Goal: Task Accomplishment & Management: Manage account settings

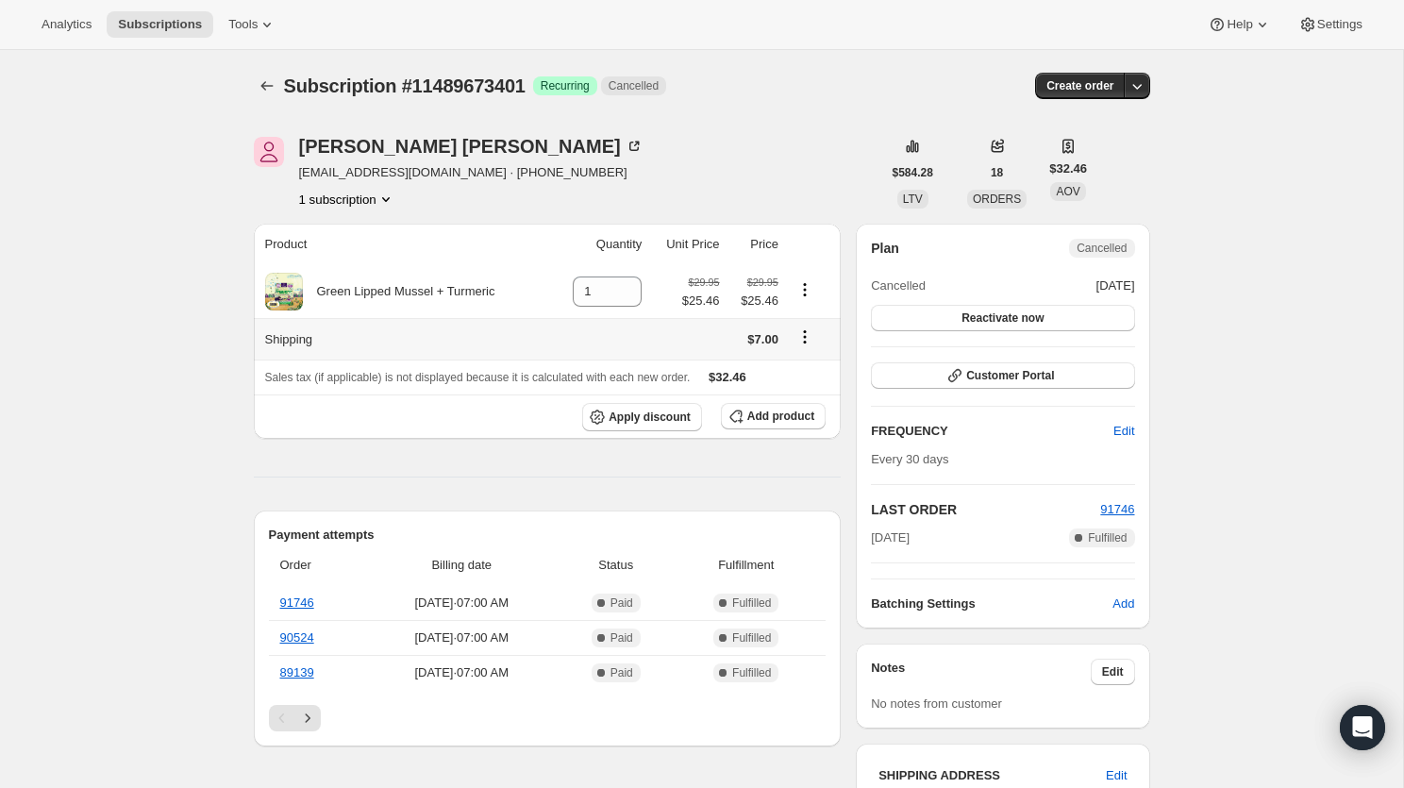
click at [807, 335] on icon "Shipping actions" at bounding box center [804, 336] width 19 height 19
click at [803, 365] on span "Edit shipping rate" at bounding box center [803, 374] width 94 height 19
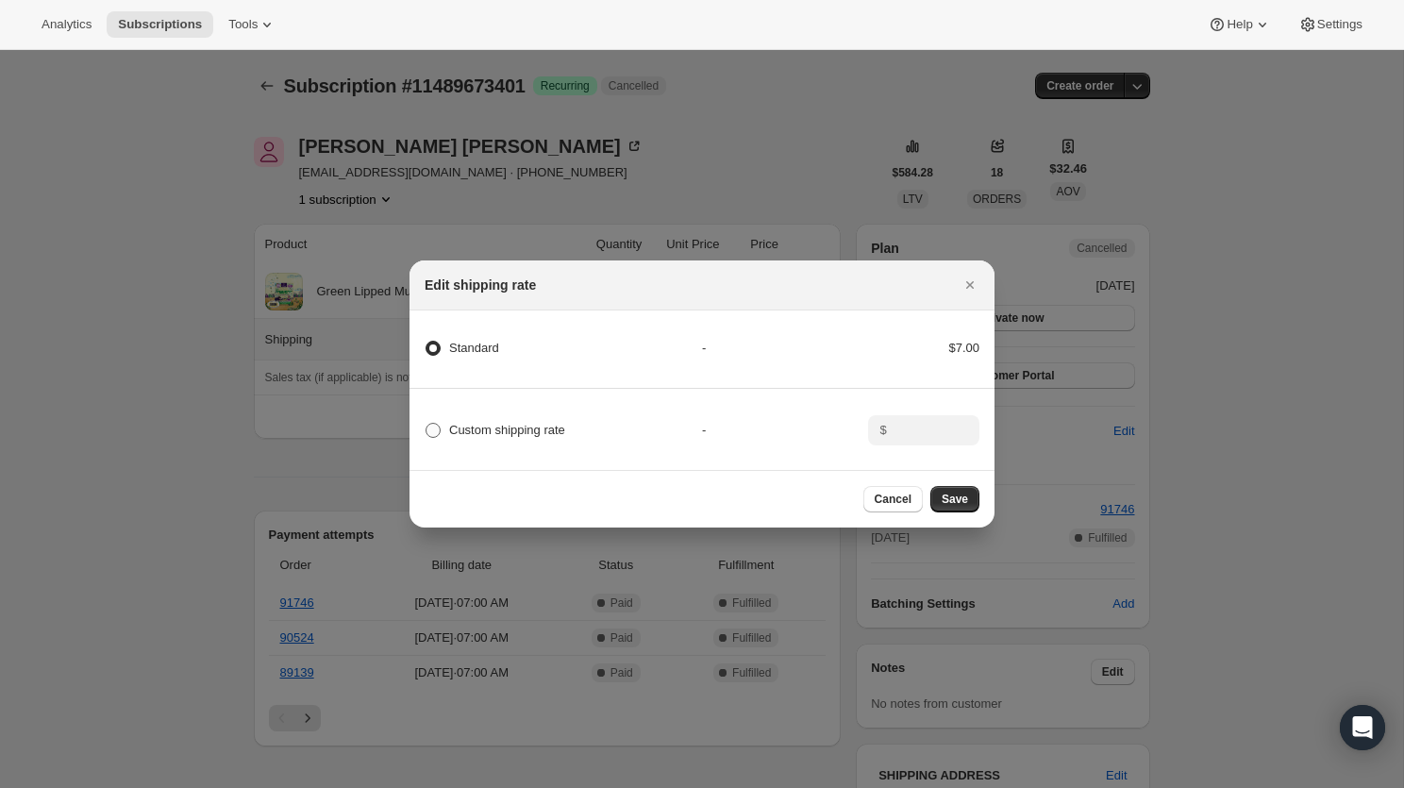
click at [534, 426] on span "Custom shipping rate" at bounding box center [507, 430] width 116 height 14
click at [426, 424] on input "Custom shipping rate" at bounding box center [426, 423] width 1 height 1
radio input "true"
radio input "false"
click at [933, 436] on input ":rb5:" at bounding box center [922, 430] width 59 height 30
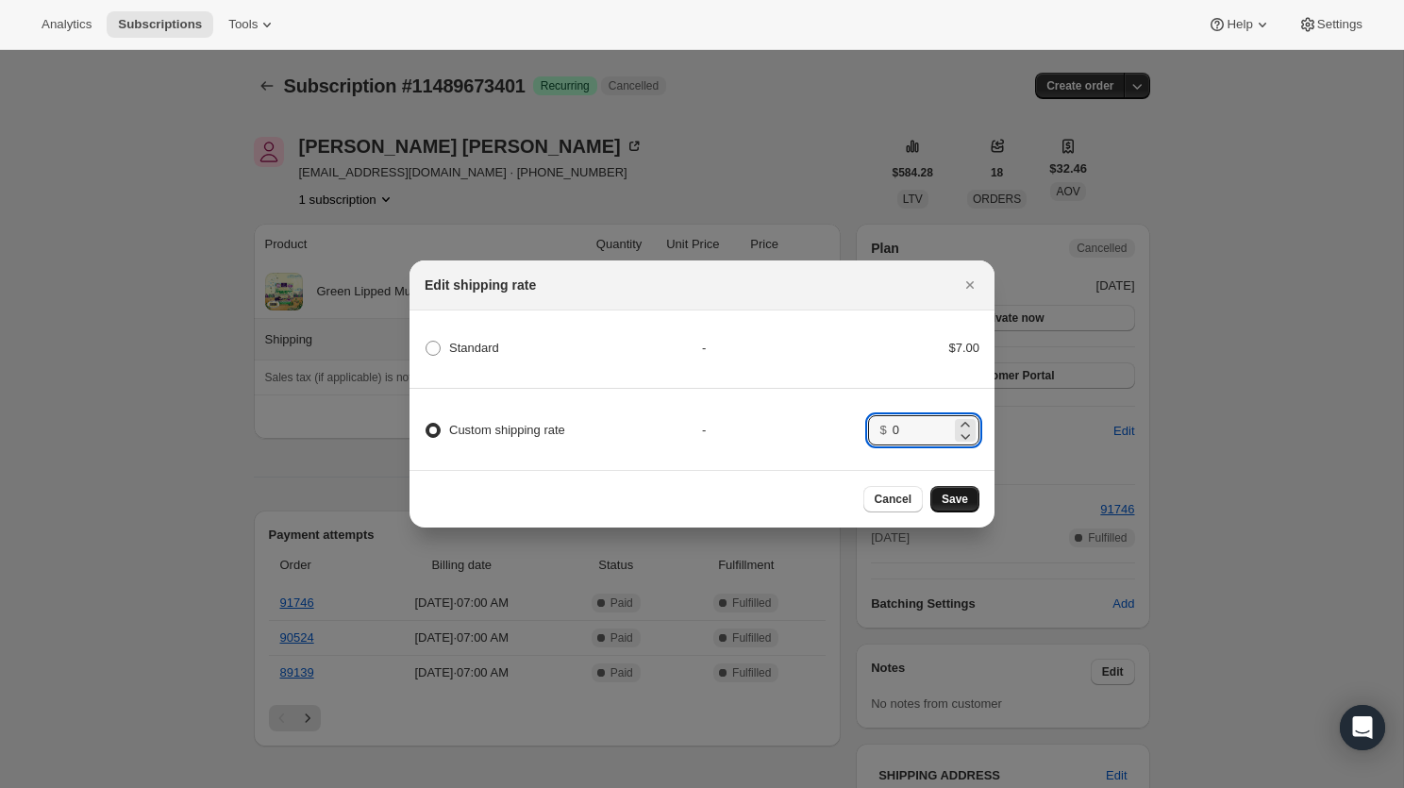
type input "0"
click at [954, 506] on span "Save" at bounding box center [955, 499] width 26 height 15
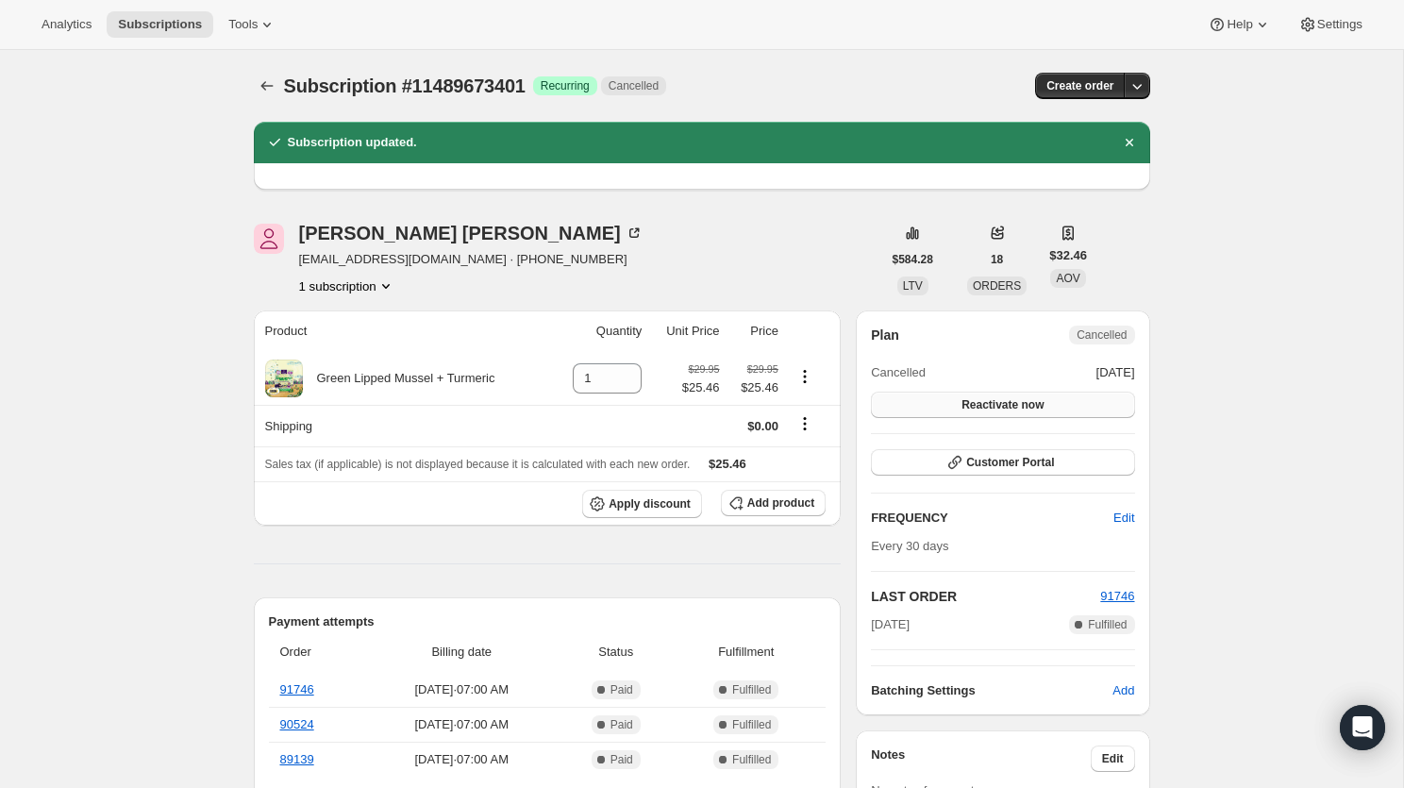
click at [1049, 404] on button "Reactivate now" at bounding box center [1002, 405] width 263 height 26
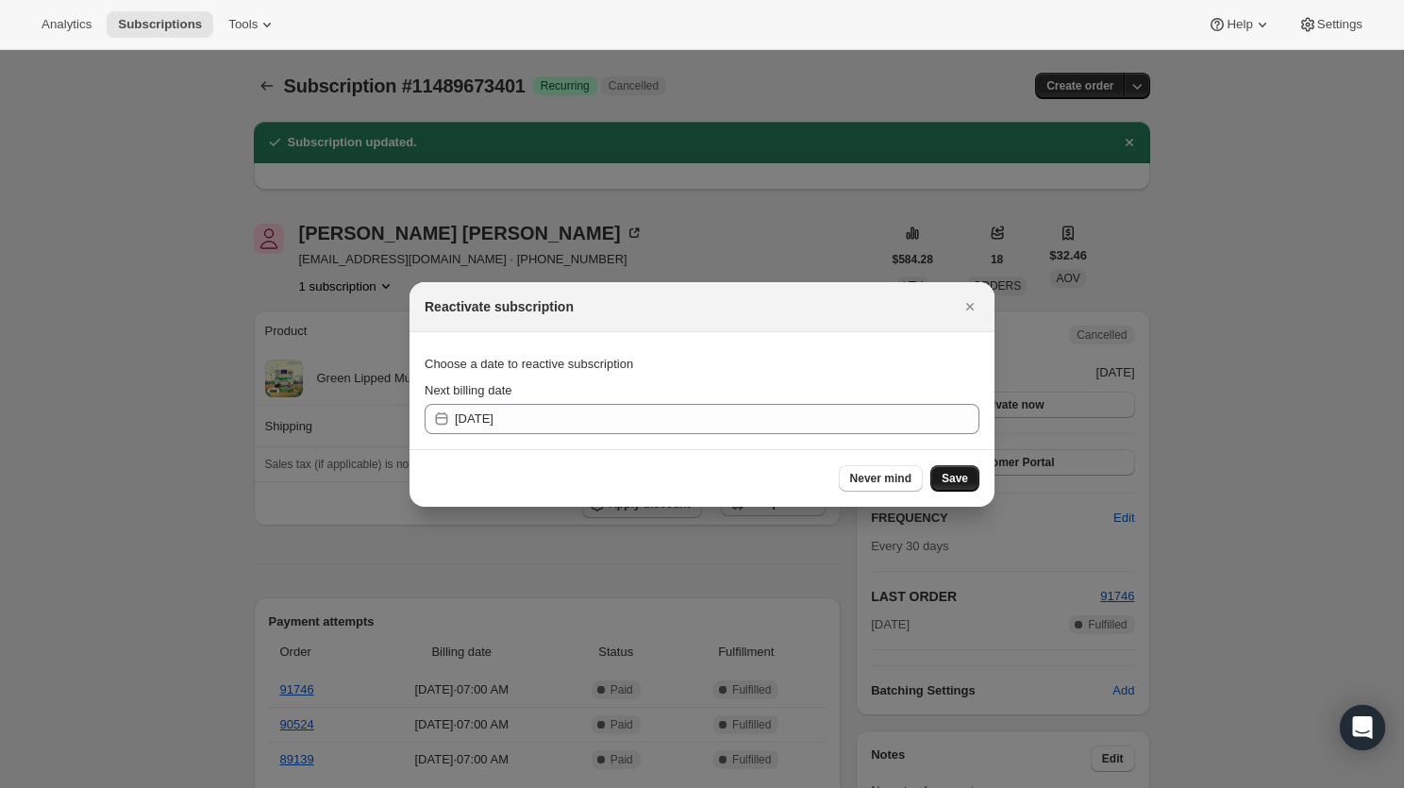
click at [968, 477] on button "Save" at bounding box center [954, 478] width 49 height 26
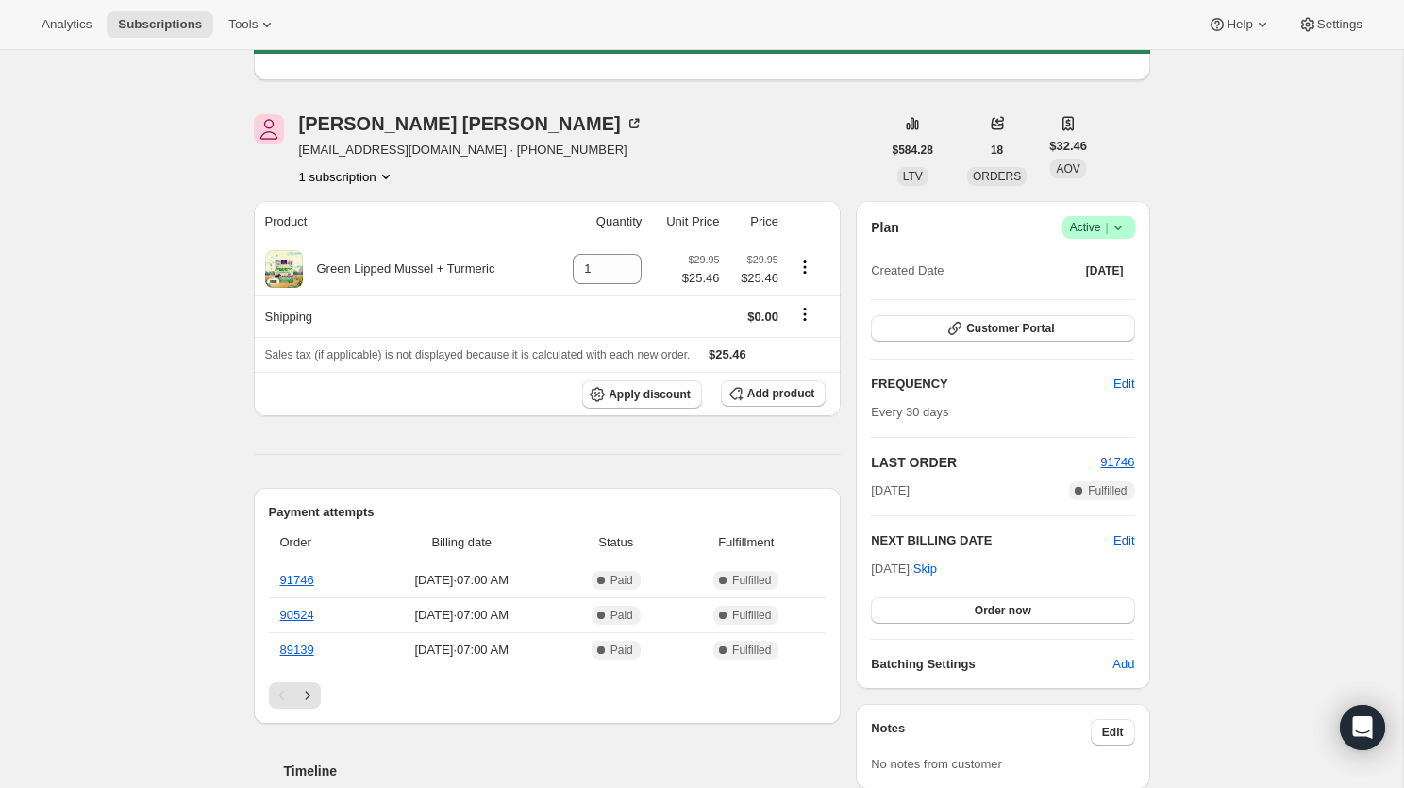
scroll to position [204, 0]
